Goal: Information Seeking & Learning: Find specific fact

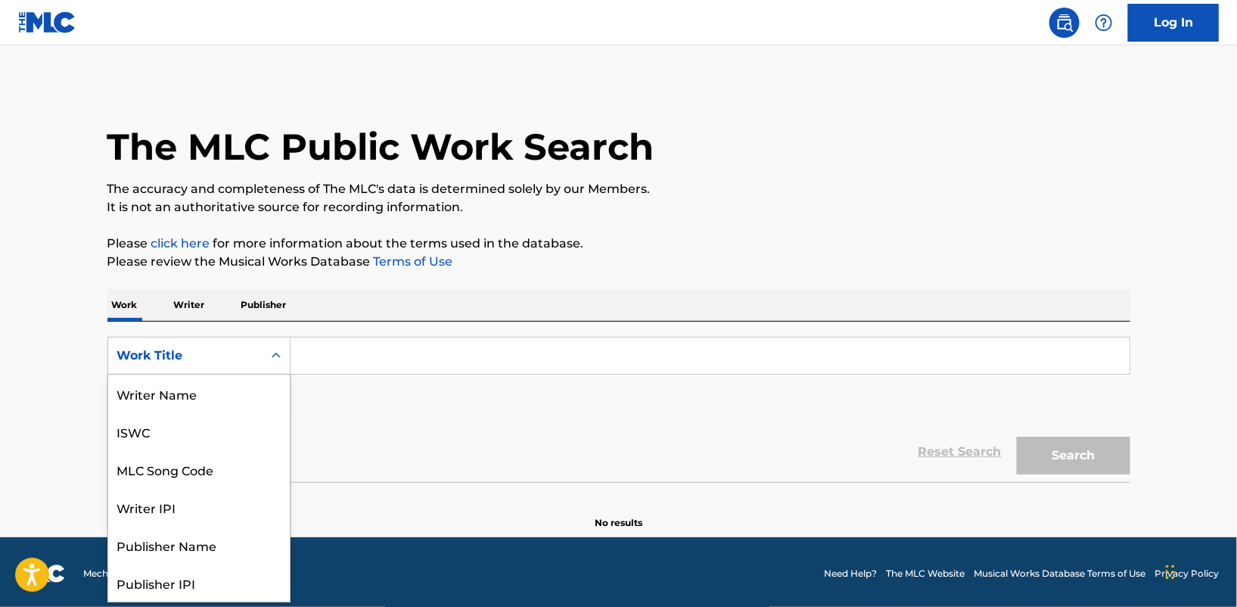
click at [275, 359] on icon "Search Form" at bounding box center [276, 355] width 15 height 15
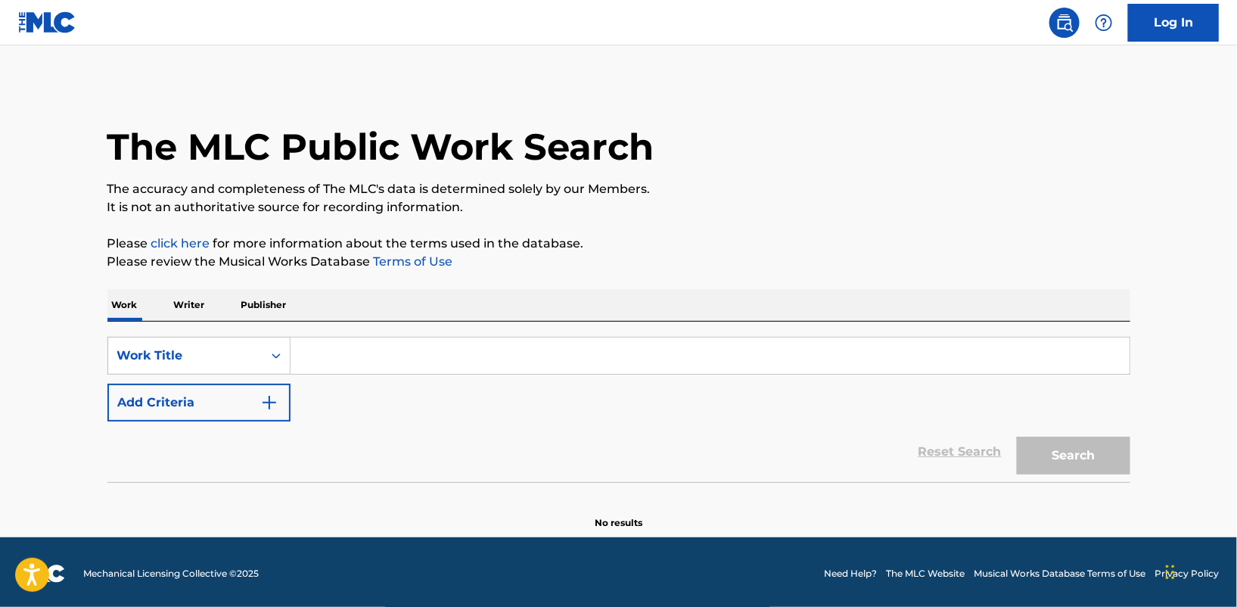
click at [317, 360] on input "Search Form" at bounding box center [710, 356] width 839 height 36
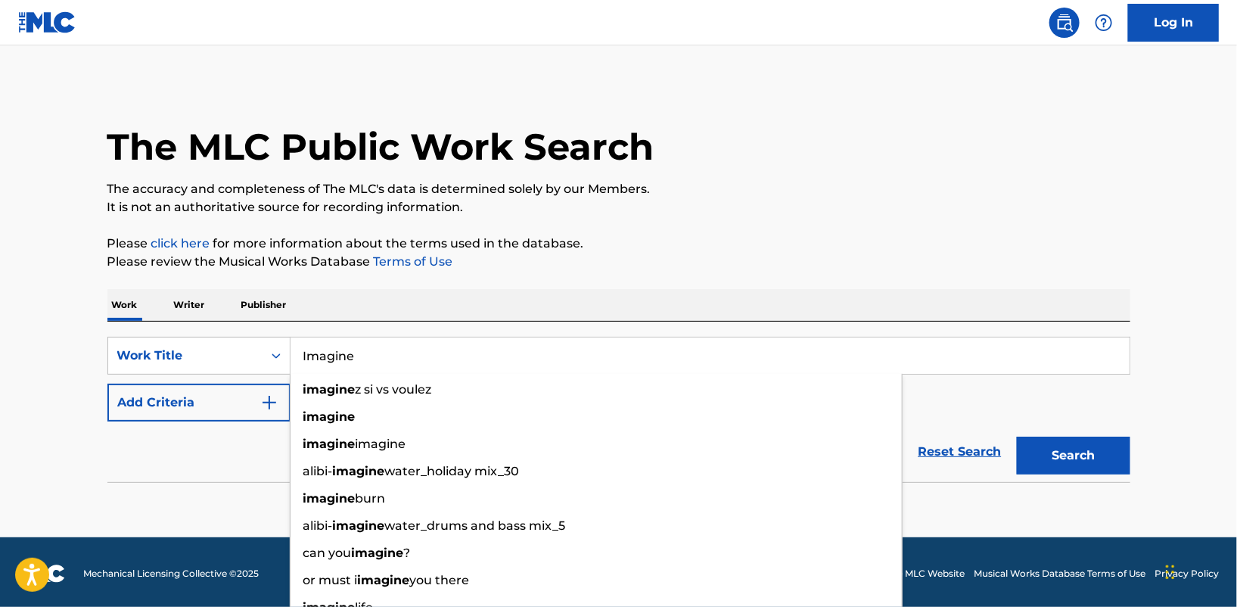
type input "Imagine"
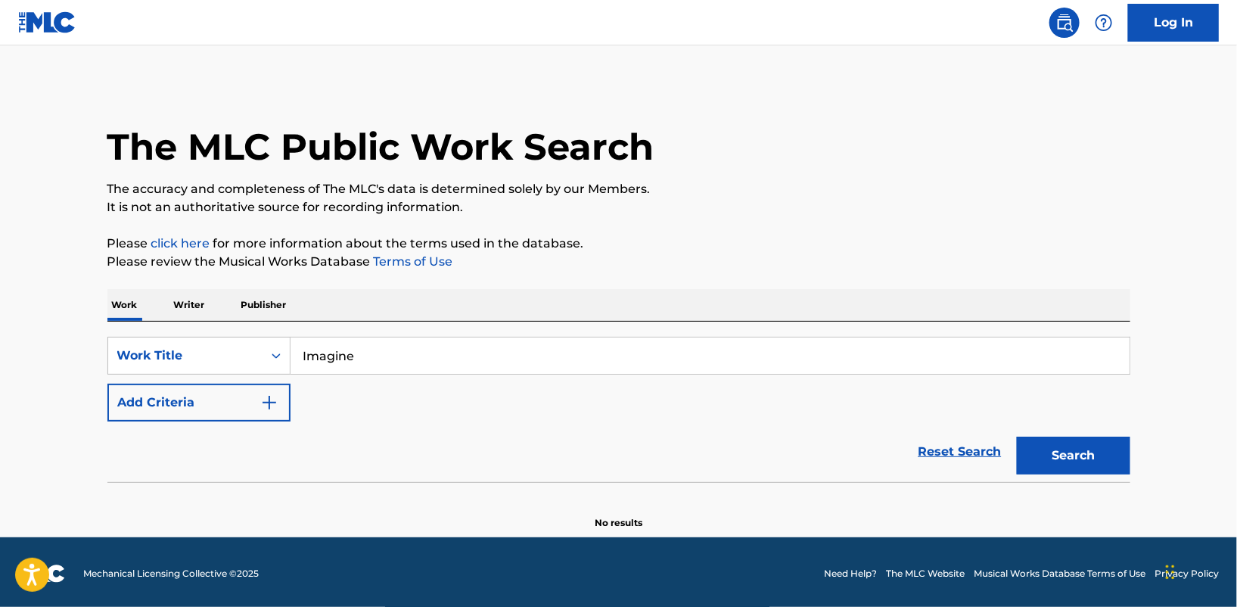
click at [1066, 452] on button "Search" at bounding box center [1074, 456] width 114 height 38
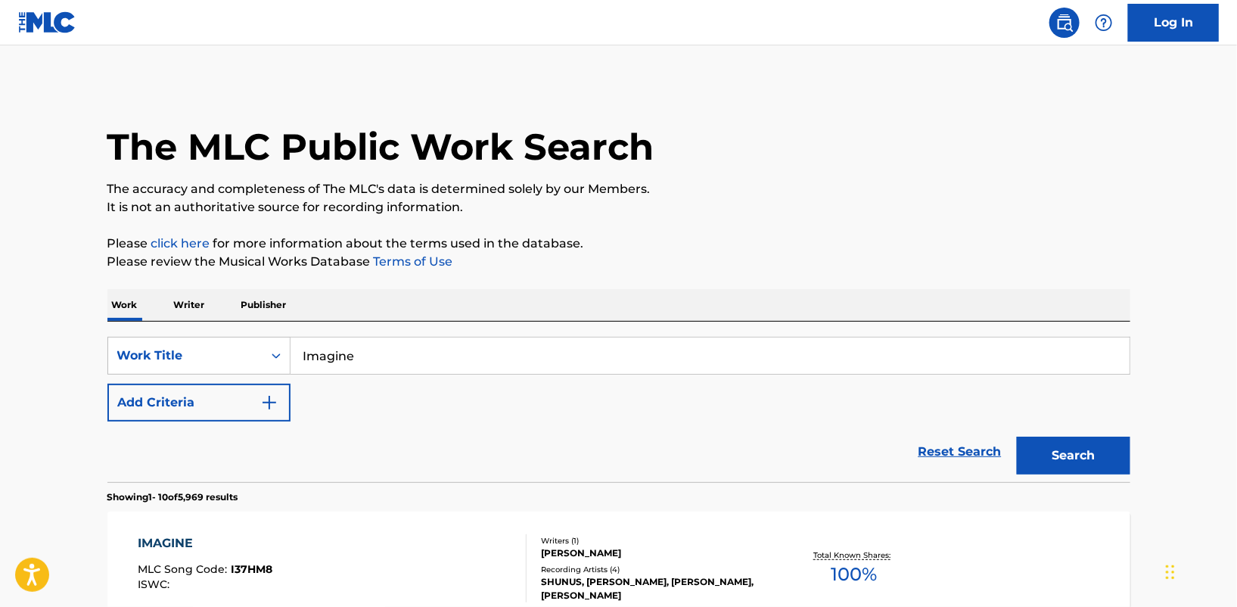
click at [189, 394] on button "Add Criteria" at bounding box center [198, 403] width 183 height 38
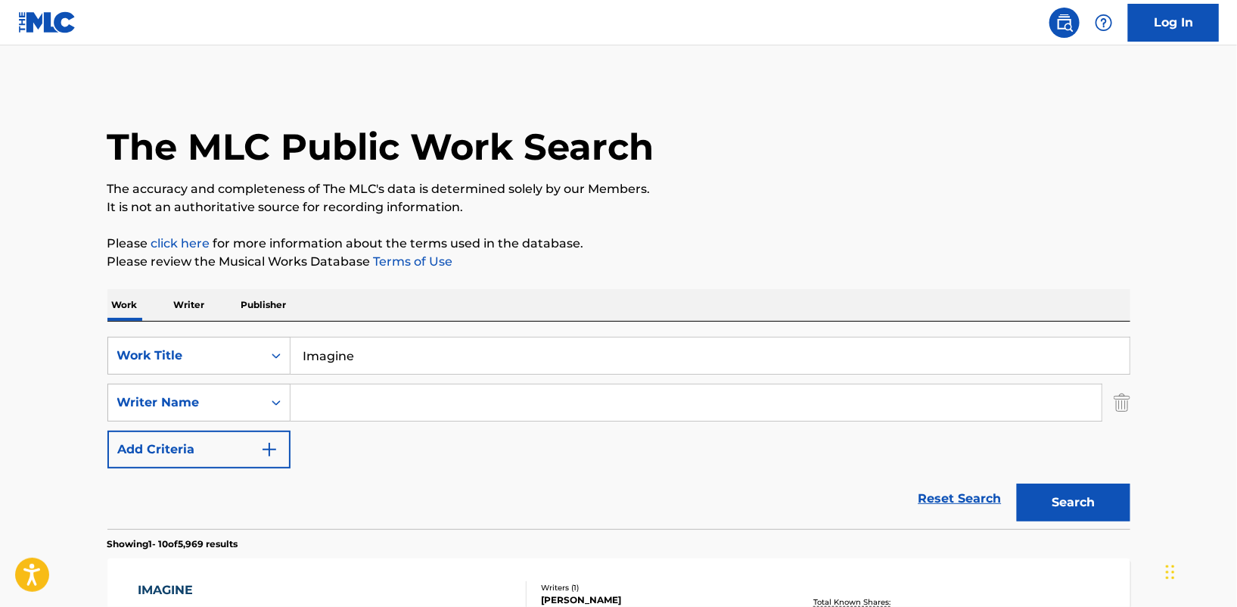
click at [307, 402] on input "Search Form" at bounding box center [696, 402] width 811 height 36
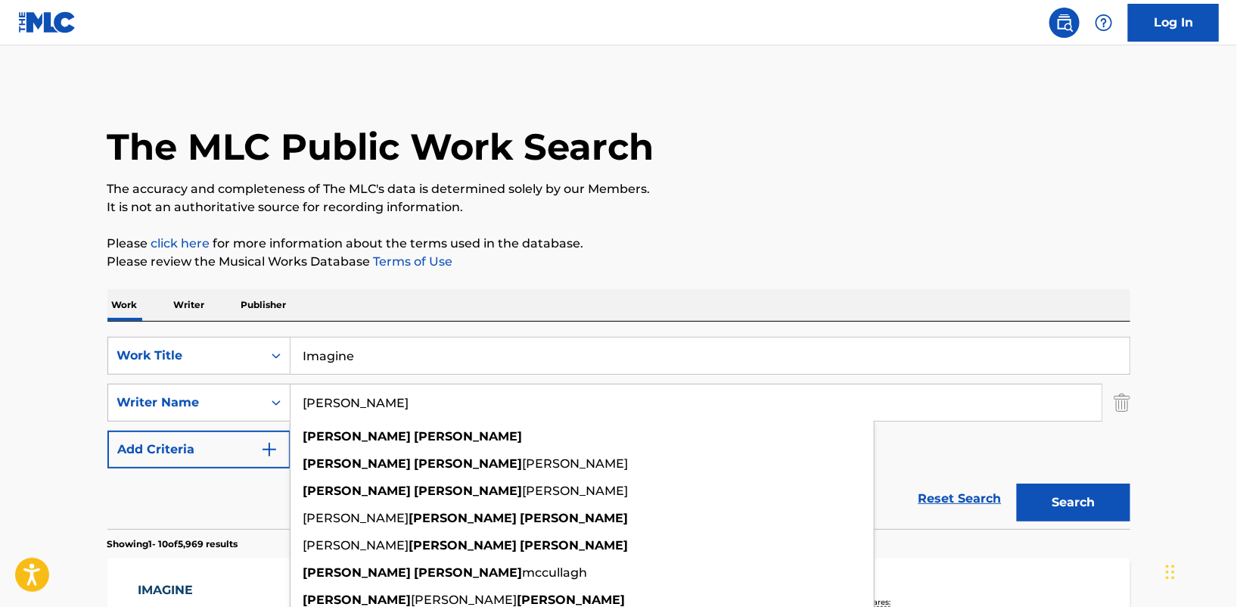
type input "[PERSON_NAME]"
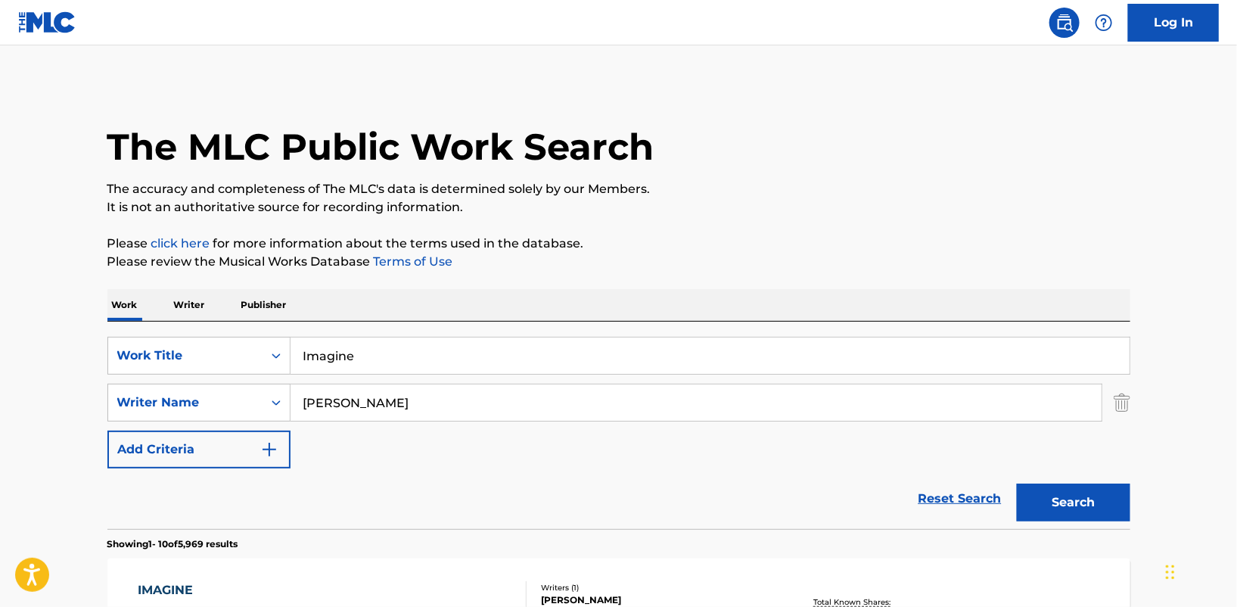
click at [1088, 514] on button "Search" at bounding box center [1074, 503] width 114 height 38
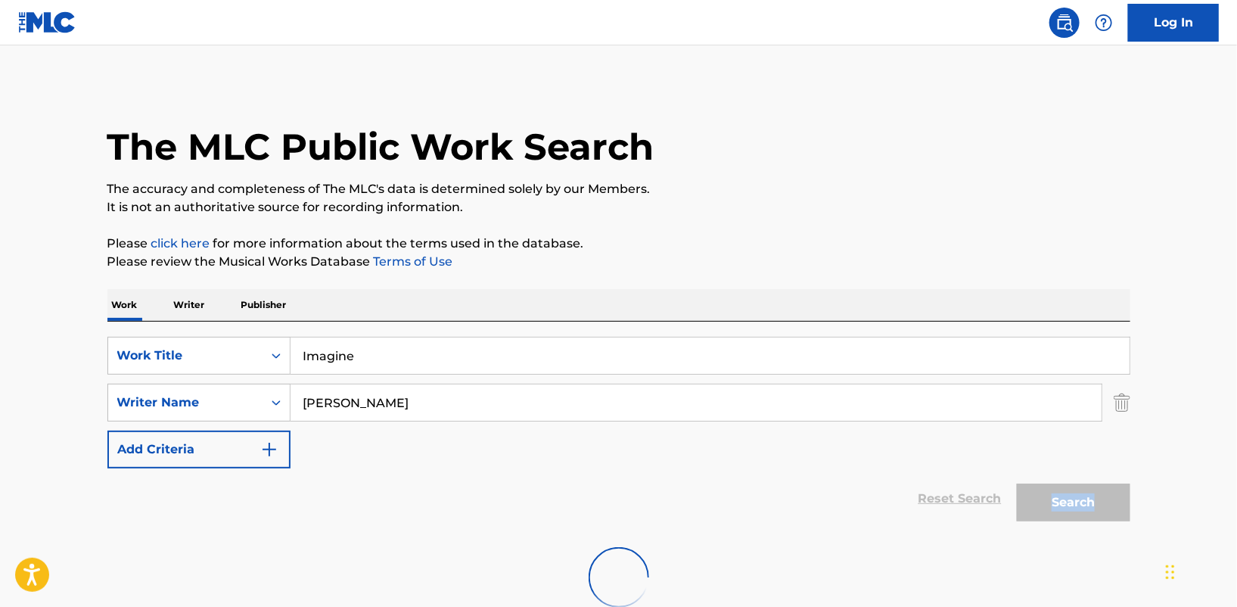
click at [1088, 514] on div "Search" at bounding box center [1070, 498] width 121 height 61
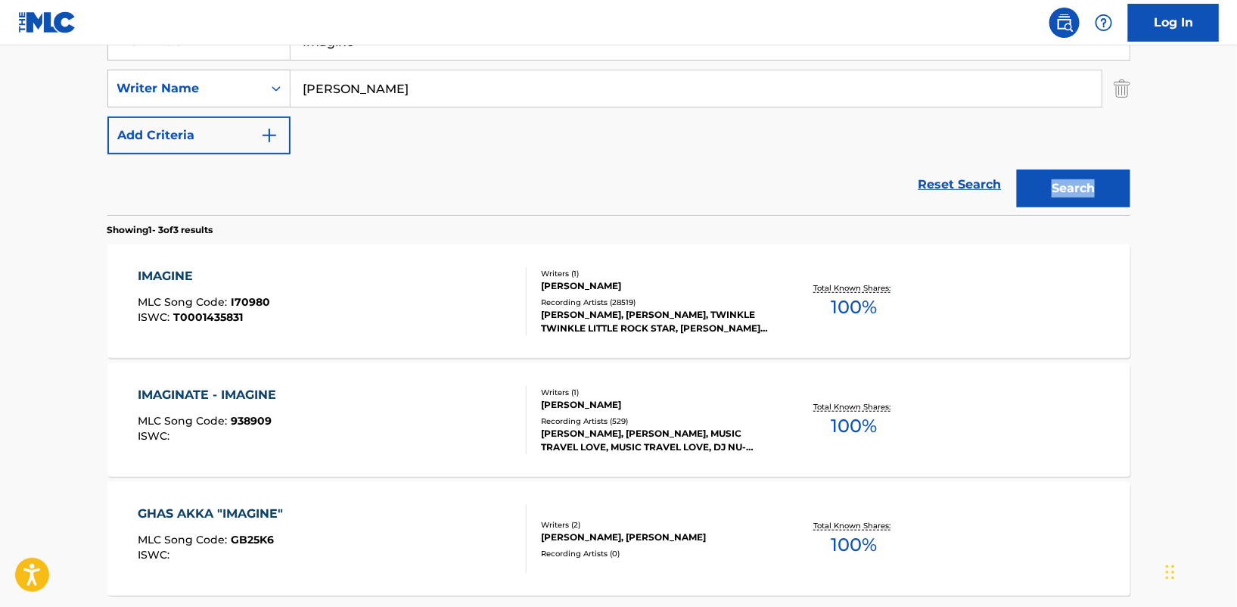
scroll to position [350, 0]
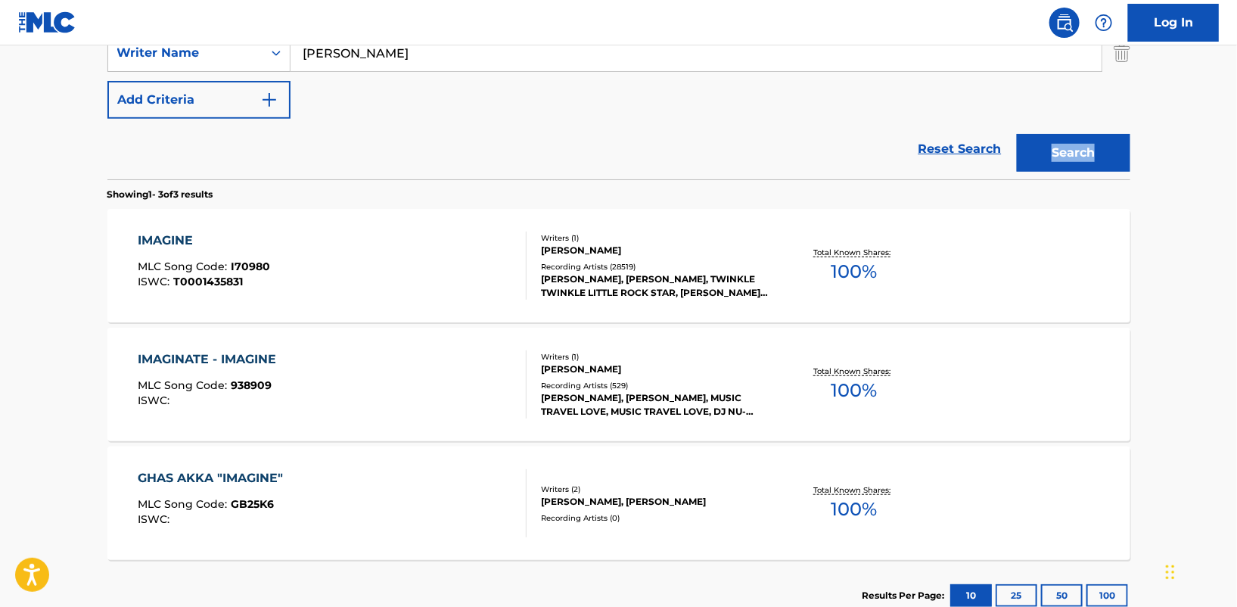
click at [584, 244] on div "[PERSON_NAME]" at bounding box center [655, 251] width 229 height 14
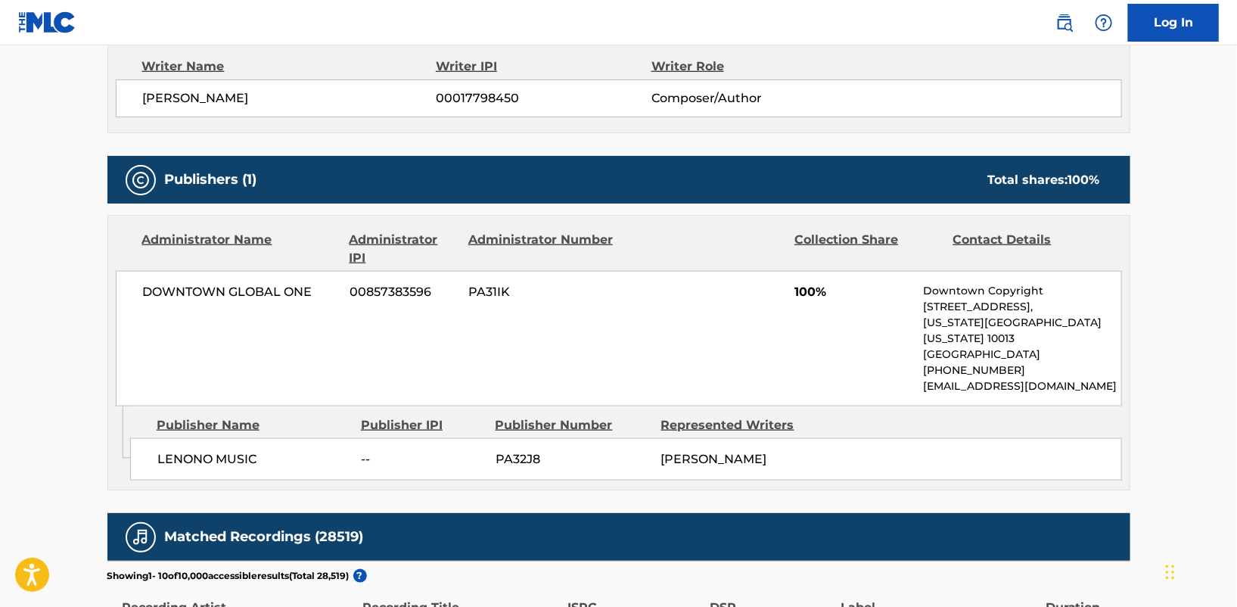
scroll to position [633, 0]
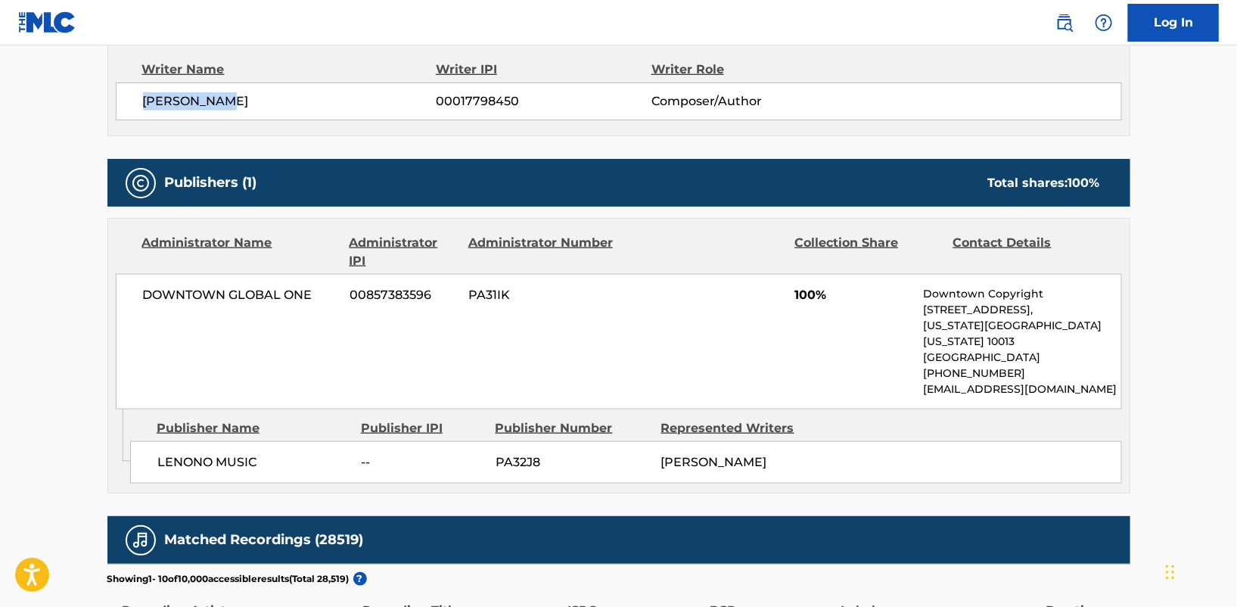
drag, startPoint x: 238, startPoint y: 94, endPoint x: 126, endPoint y: 92, distance: 112.0
click at [126, 92] on div "[PERSON_NAME] 00017798450 Composer/Author" at bounding box center [619, 101] width 1007 height 38
copy span "[PERSON_NAME]"
